Goal: Task Accomplishment & Management: Manage account settings

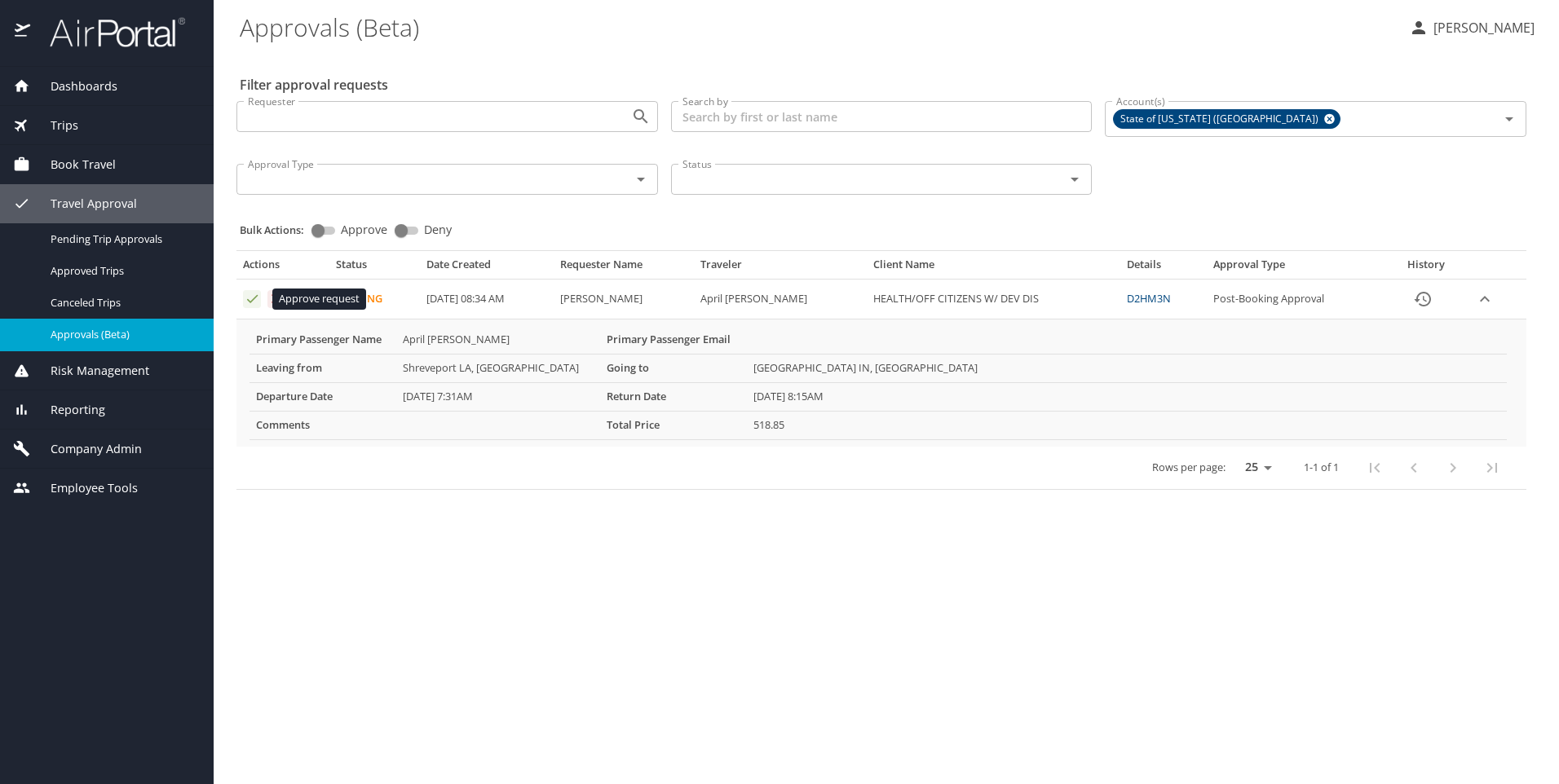
click at [248, 297] on icon "Approval table" at bounding box center [252, 299] width 16 height 16
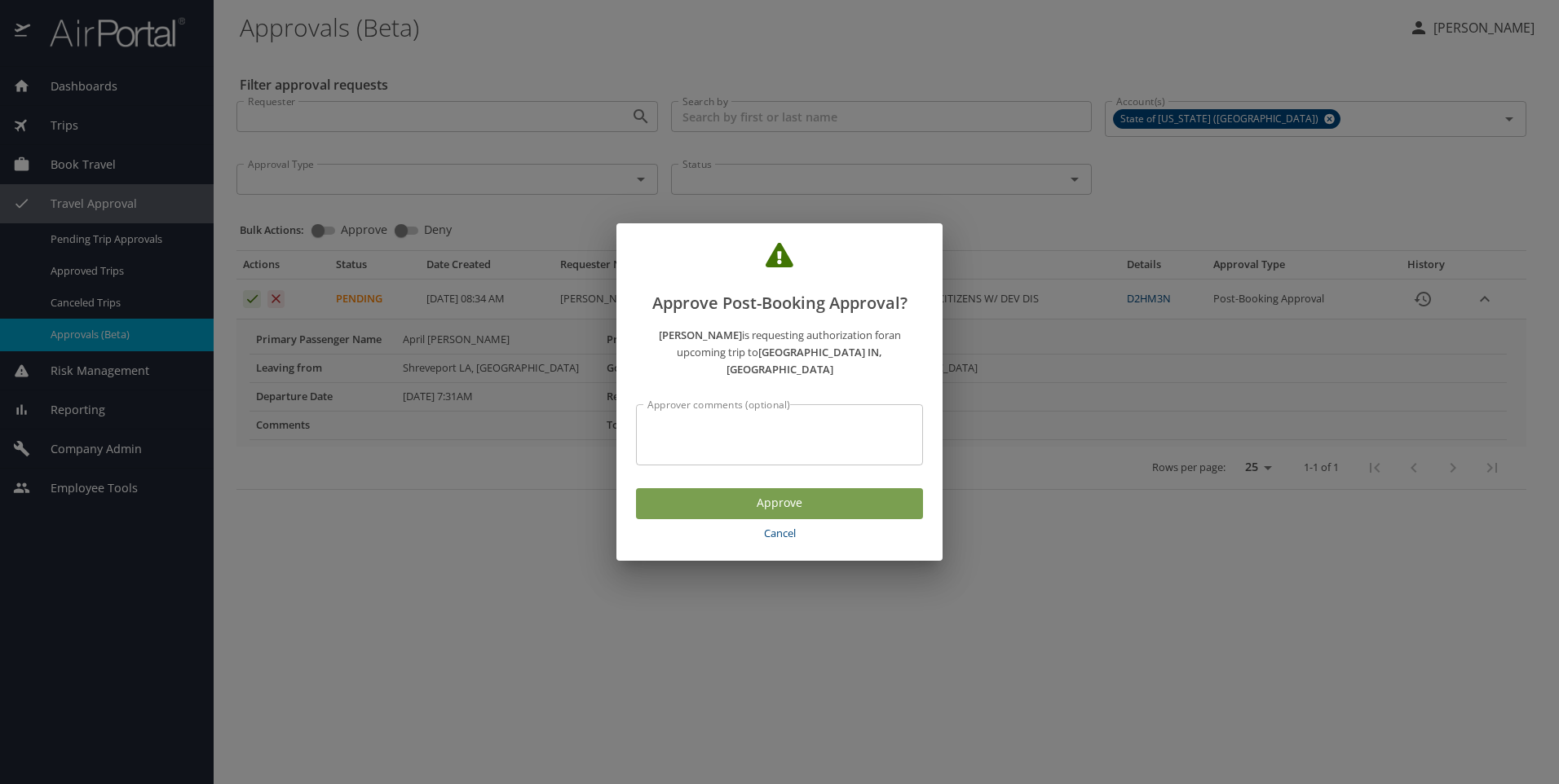
click at [792, 500] on span "Approve" at bounding box center [780, 503] width 261 height 21
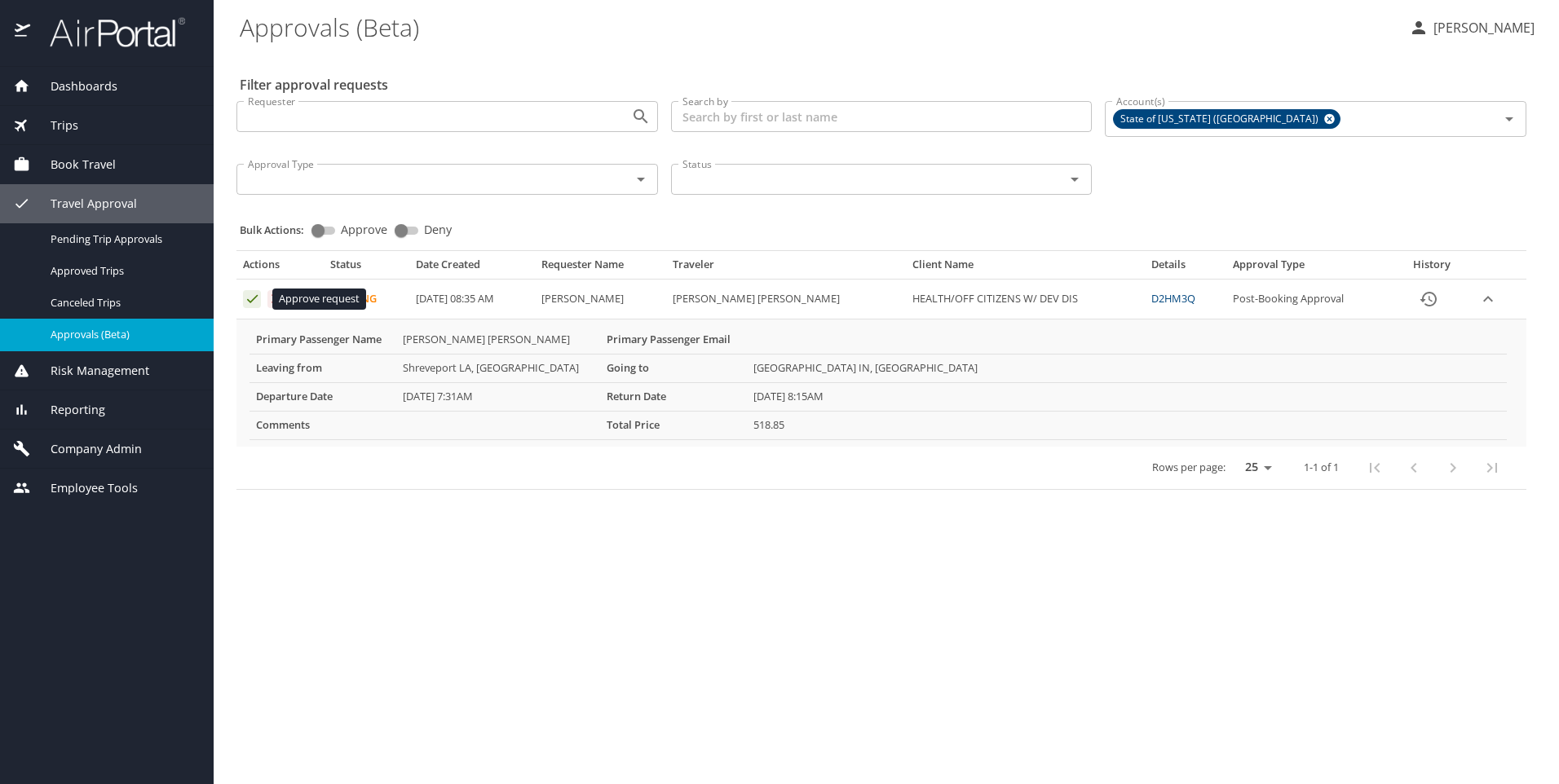
click at [243, 294] on button "Approval table" at bounding box center [252, 299] width 18 height 18
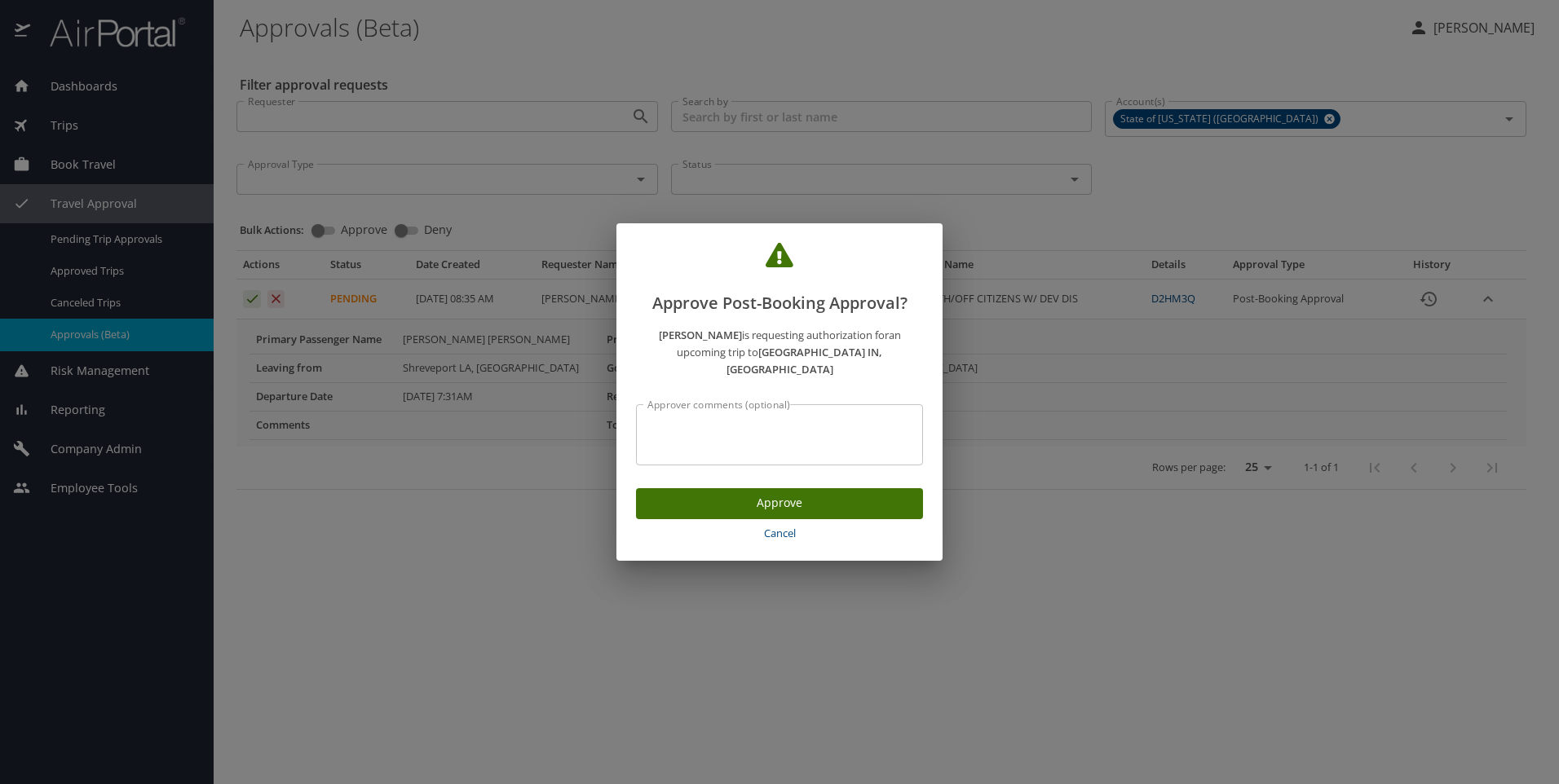
click at [757, 494] on span "Approve" at bounding box center [780, 503] width 261 height 21
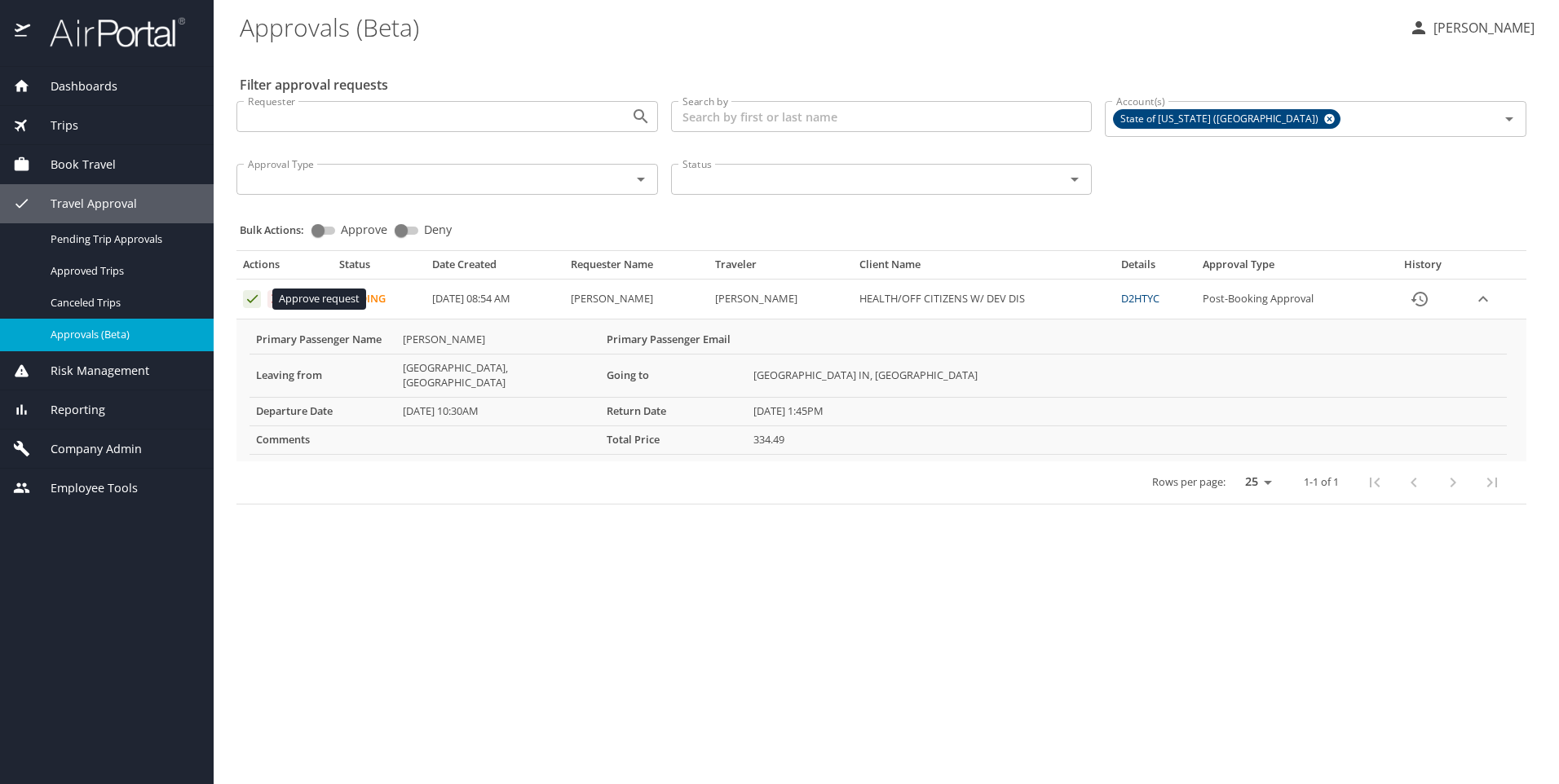
click at [248, 299] on icon "Approval table" at bounding box center [252, 299] width 16 height 16
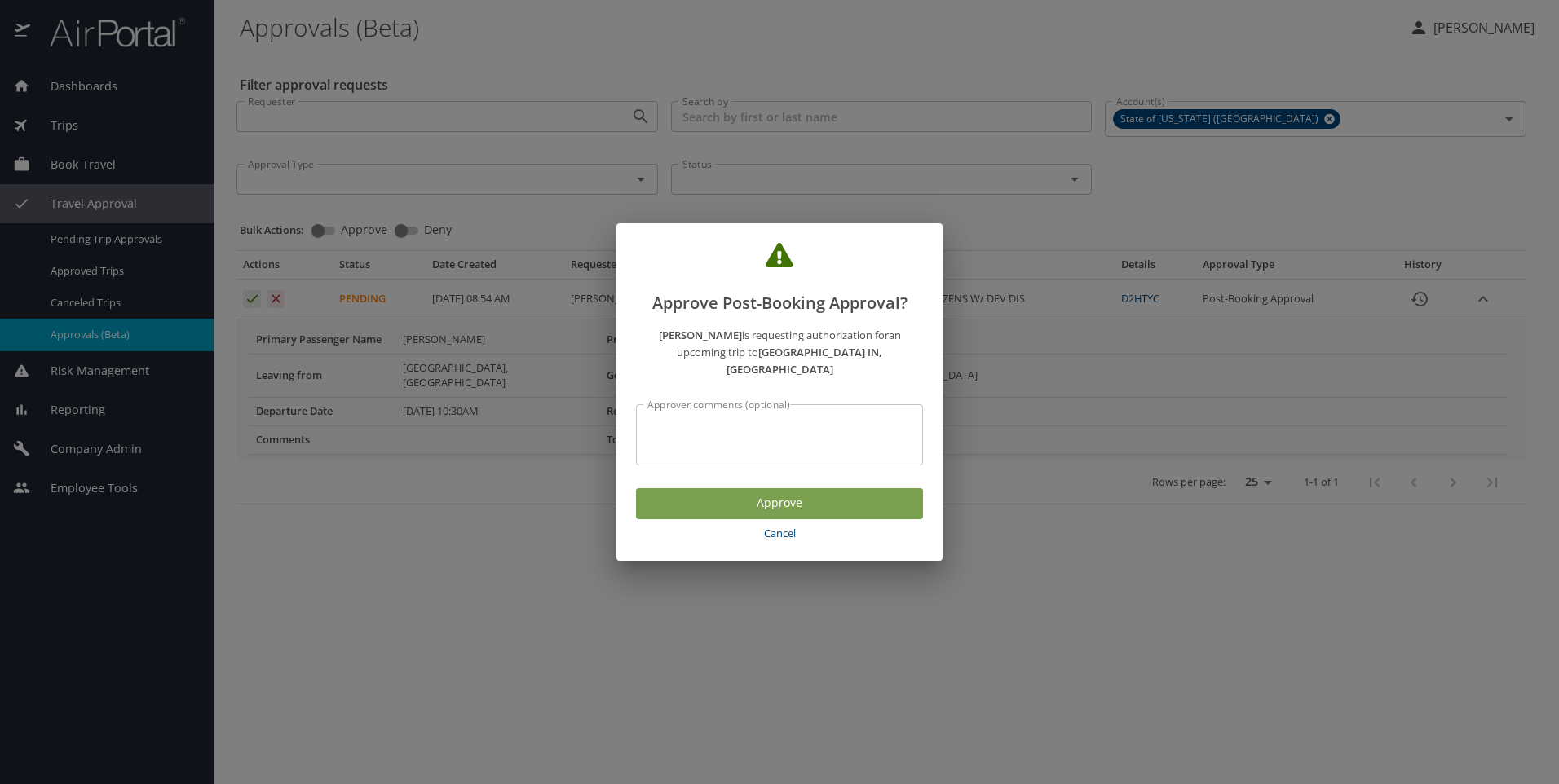
click at [729, 496] on span "Approve" at bounding box center [780, 503] width 261 height 21
